Goal: Information Seeking & Learning: Learn about a topic

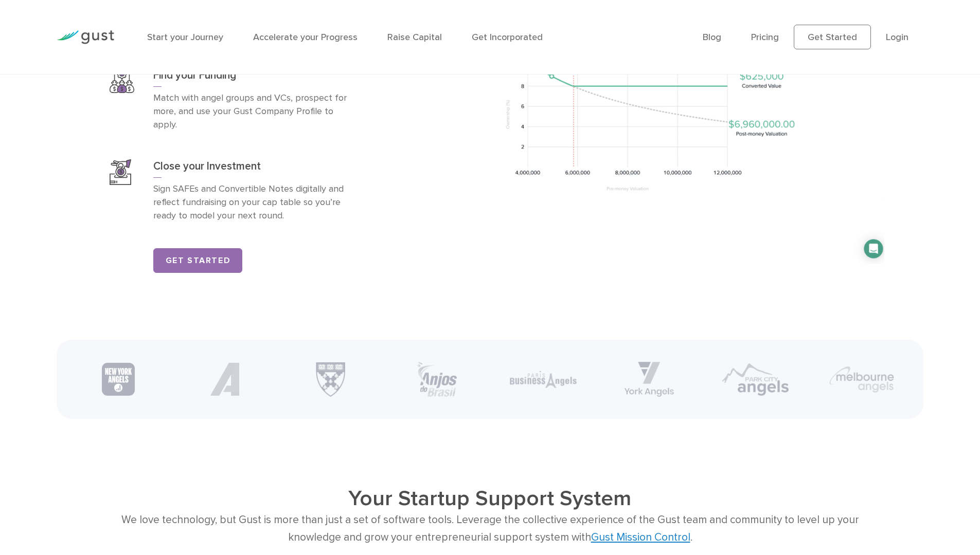
scroll to position [1903, 0]
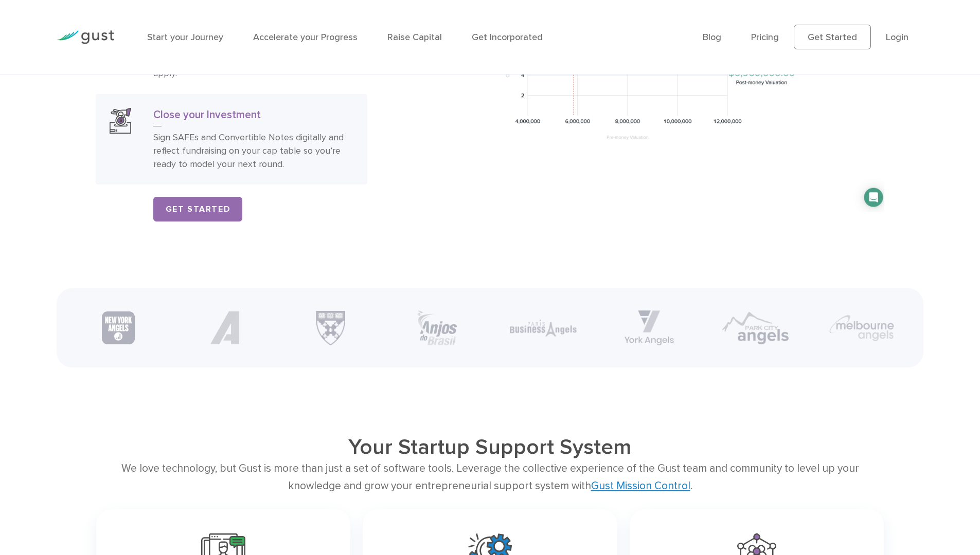
click at [348, 164] on p "Sign SAFEs and Convertible Notes digitally and reflect fundraising on your cap …" at bounding box center [253, 151] width 200 height 40
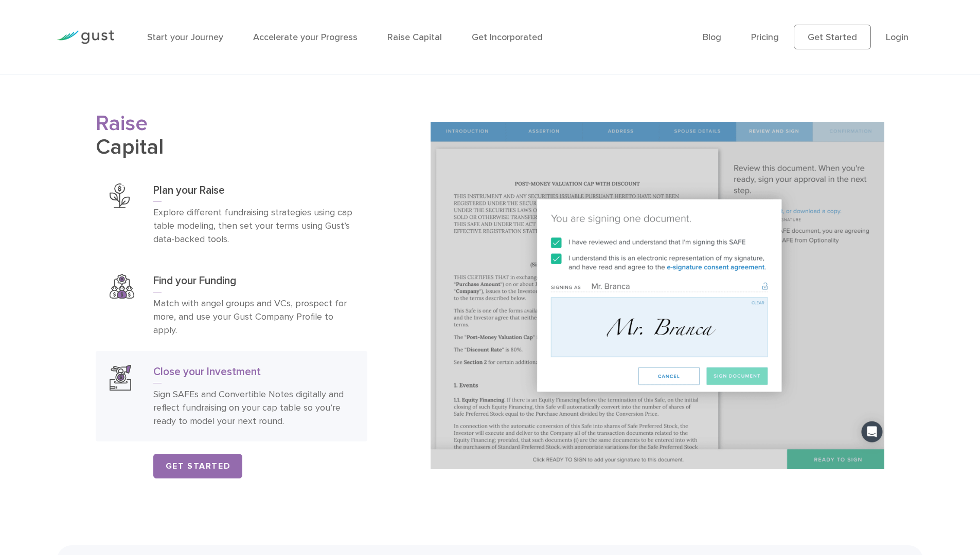
scroll to position [1594, 0]
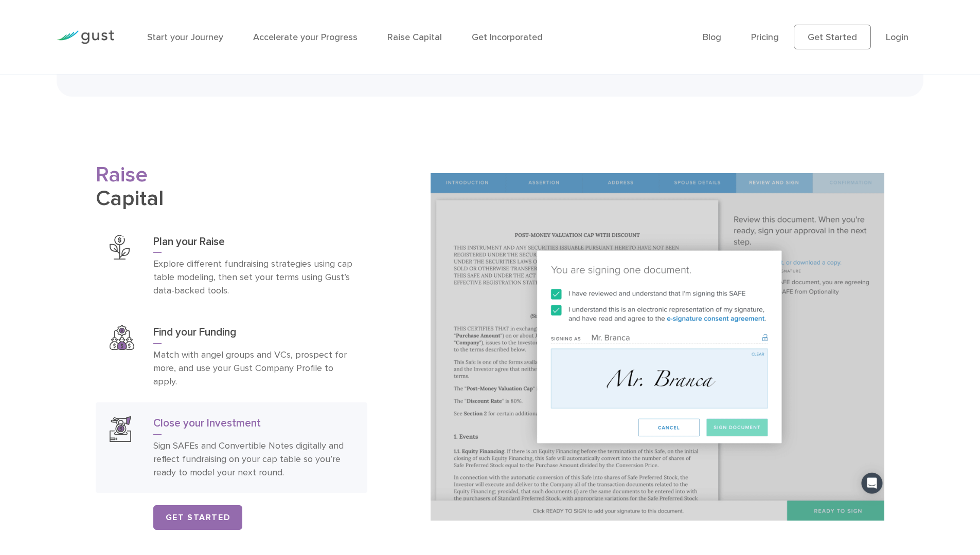
click at [634, 385] on img at bounding box center [656, 347] width 453 height 348
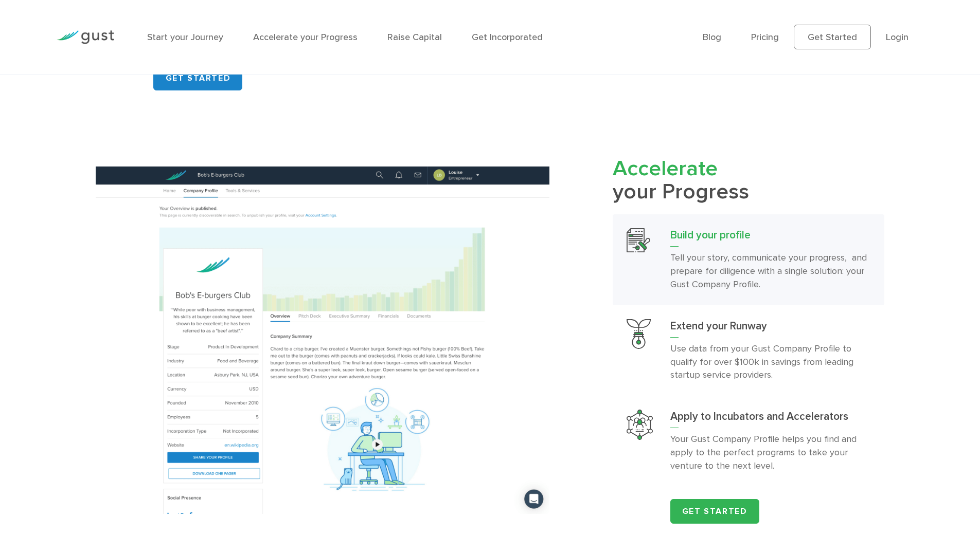
scroll to position [1125, 0]
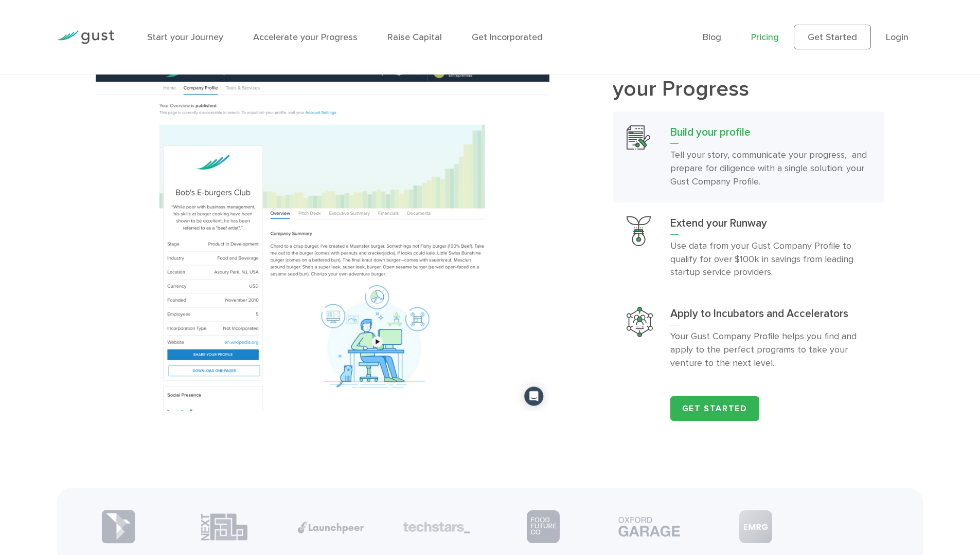
click at [773, 40] on link "Pricing" at bounding box center [765, 37] width 28 height 11
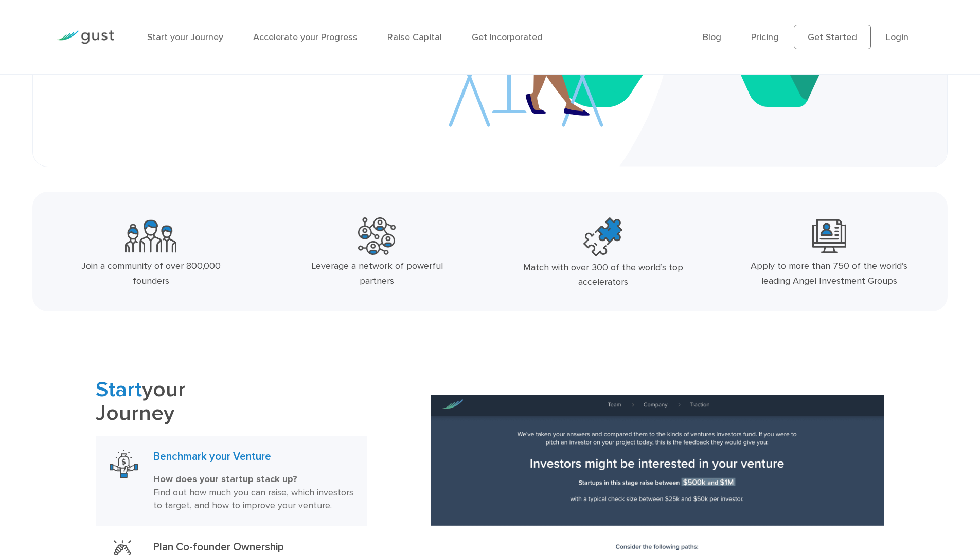
scroll to position [302, 0]
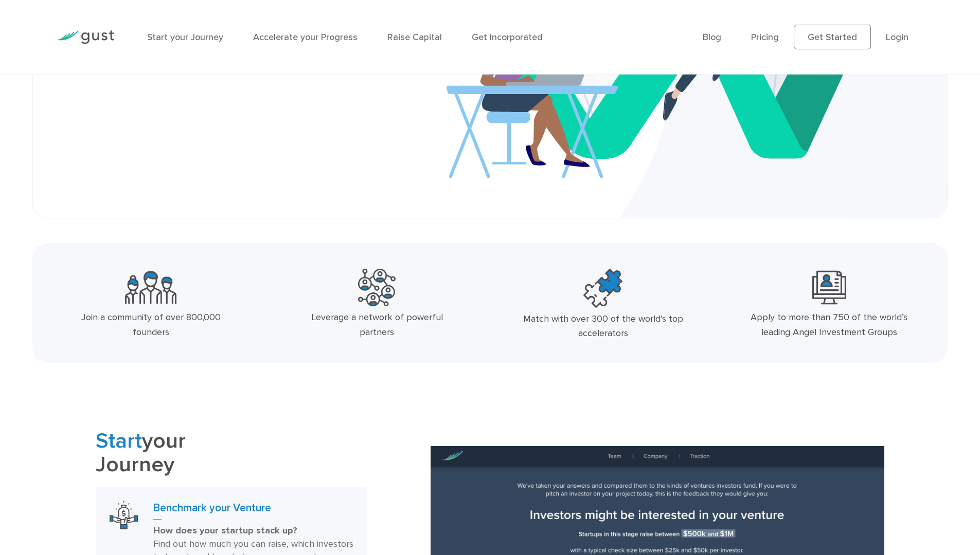
click at [91, 38] on img at bounding box center [86, 37] width 58 height 14
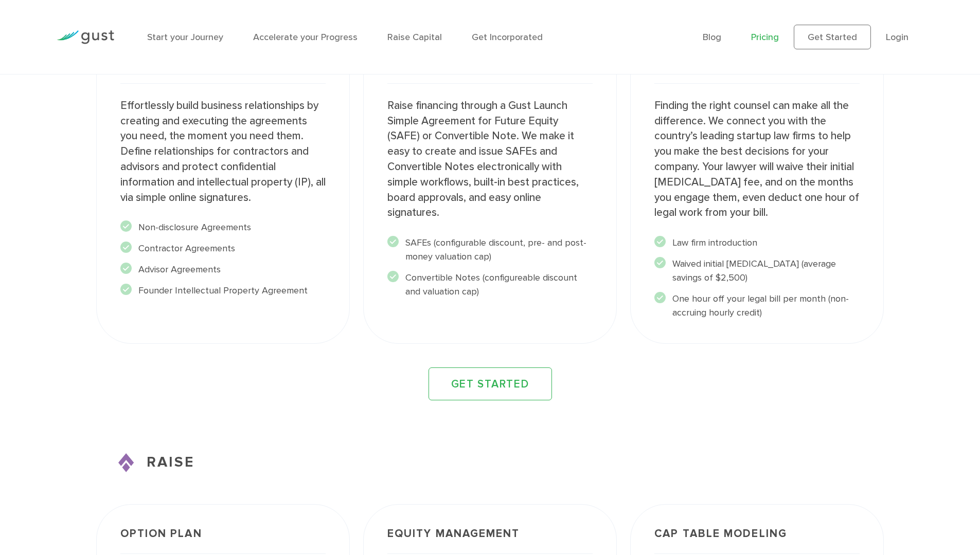
scroll to position [1389, 0]
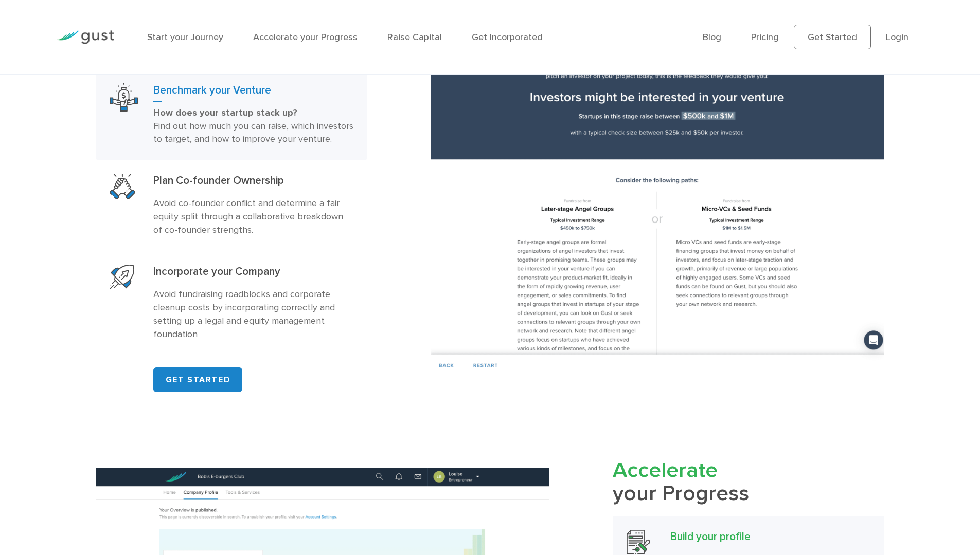
scroll to position [823, 0]
